Goal: Transaction & Acquisition: Obtain resource

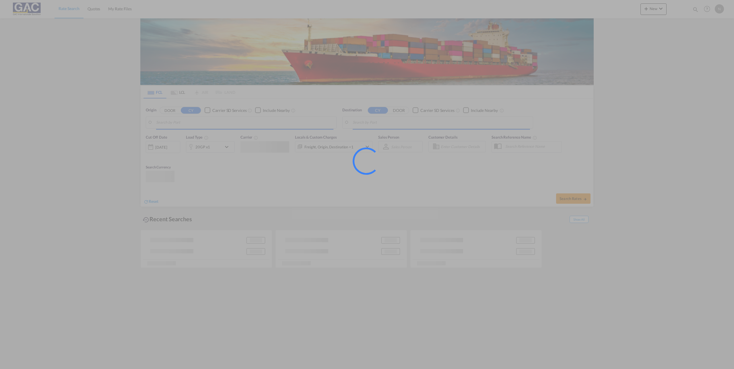
type input "[GEOGRAPHIC_DATA], [GEOGRAPHIC_DATA]"
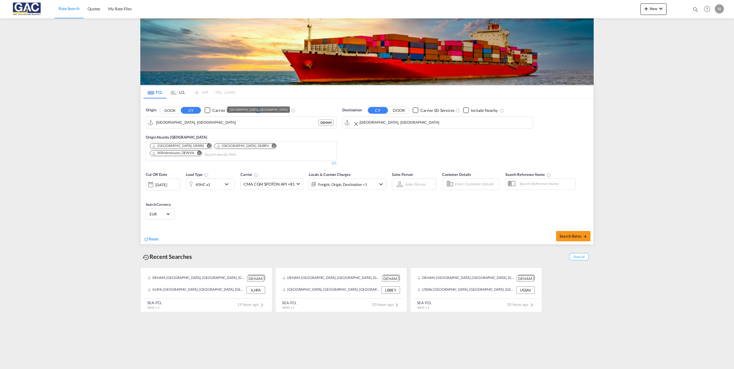
click at [385, 121] on input "[GEOGRAPHIC_DATA], [GEOGRAPHIC_DATA]" at bounding box center [445, 122] width 170 height 9
click at [211, 120] on input "[GEOGRAPHIC_DATA], [GEOGRAPHIC_DATA]" at bounding box center [244, 122] width 177 height 9
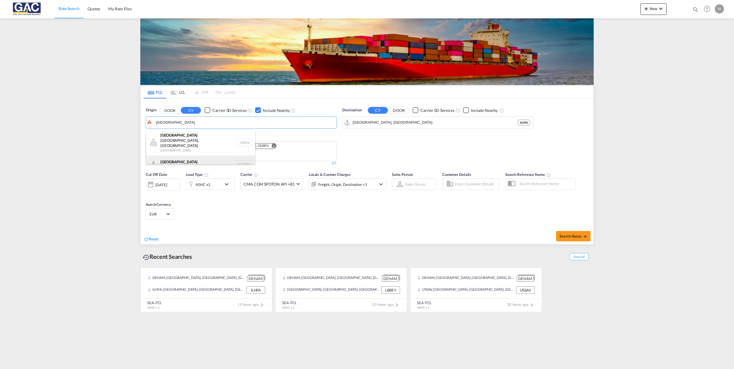
click at [187, 160] on div "[GEOGRAPHIC_DATA] [GEOGRAPHIC_DATA] NLRTM" at bounding box center [200, 164] width 109 height 17
type input "[GEOGRAPHIC_DATA], NLRTM"
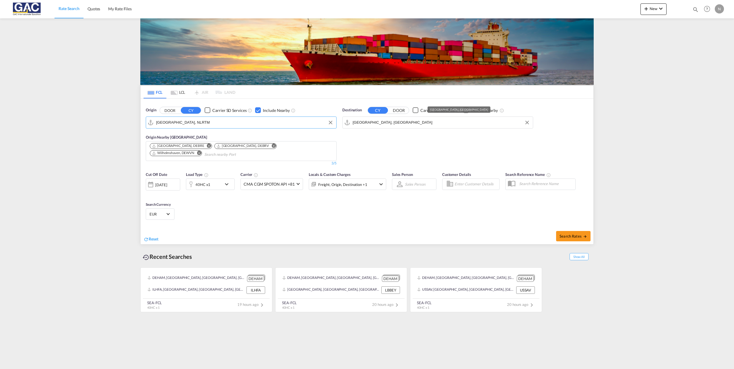
click at [368, 123] on input "[GEOGRAPHIC_DATA], [GEOGRAPHIC_DATA]" at bounding box center [441, 122] width 177 height 9
click at [367, 123] on input "[GEOGRAPHIC_DATA], [GEOGRAPHIC_DATA]" at bounding box center [441, 122] width 177 height 9
click at [373, 141] on div "[PERSON_NAME] [GEOGRAPHIC_DATA] SRPBM" at bounding box center [397, 138] width 109 height 17
type input "Paramaribo, SRPBM"
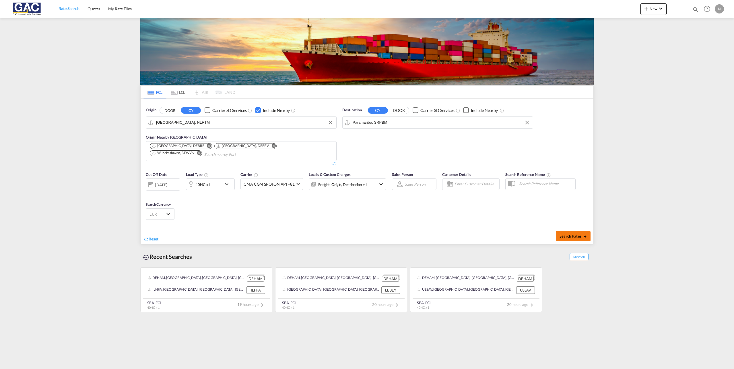
click at [579, 239] on button "Search Rates" at bounding box center [573, 236] width 34 height 10
type input "NLRTM to SRPBM / [DATE]"
